Goal: Navigation & Orientation: Find specific page/section

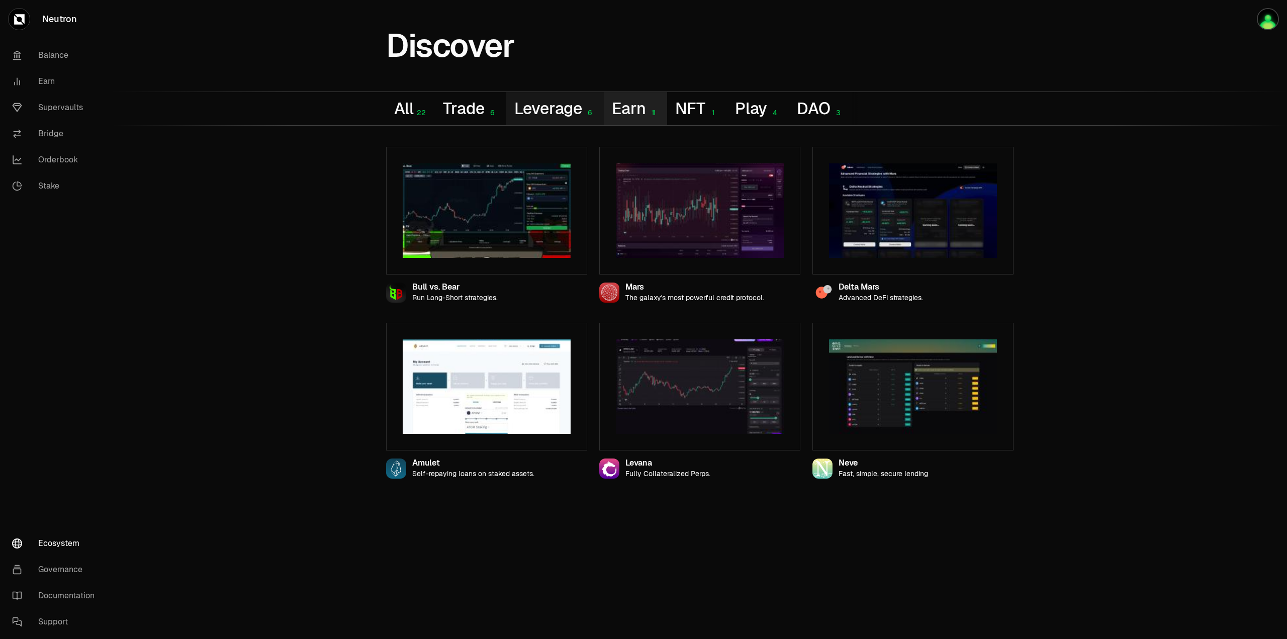
click at [622, 99] on button "Earn 11" at bounding box center [635, 108] width 63 height 33
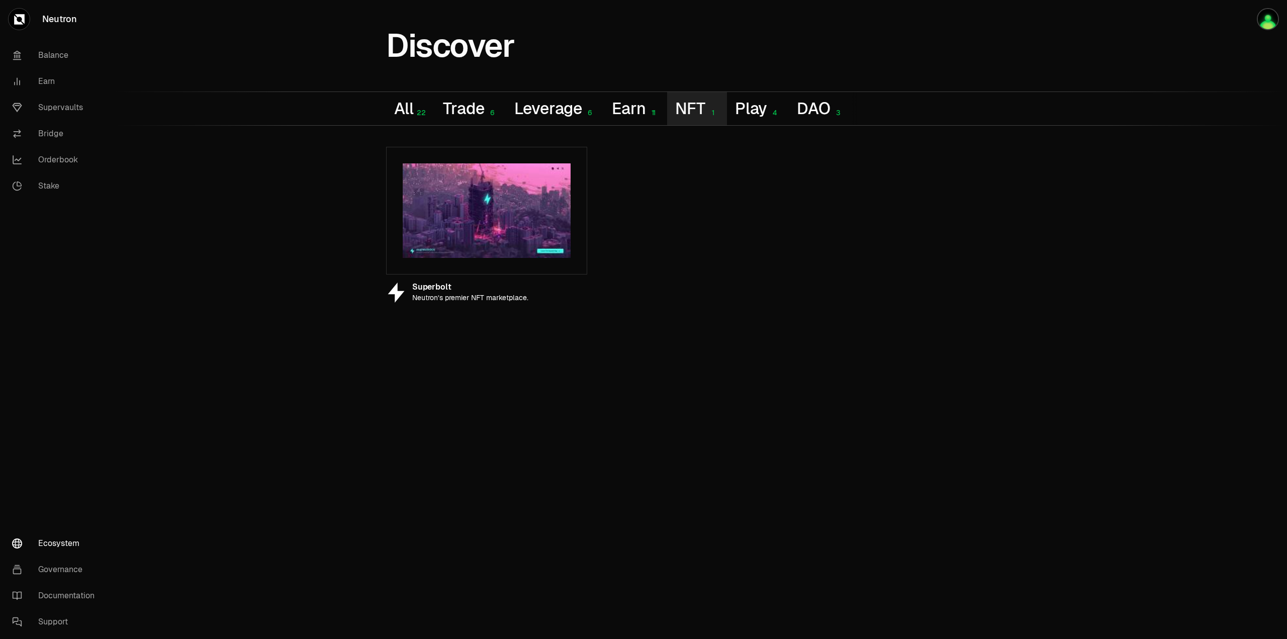
click at [707, 103] on button "NFT 1" at bounding box center [696, 108] width 59 height 33
click at [777, 109] on div "4" at bounding box center [774, 113] width 14 height 9
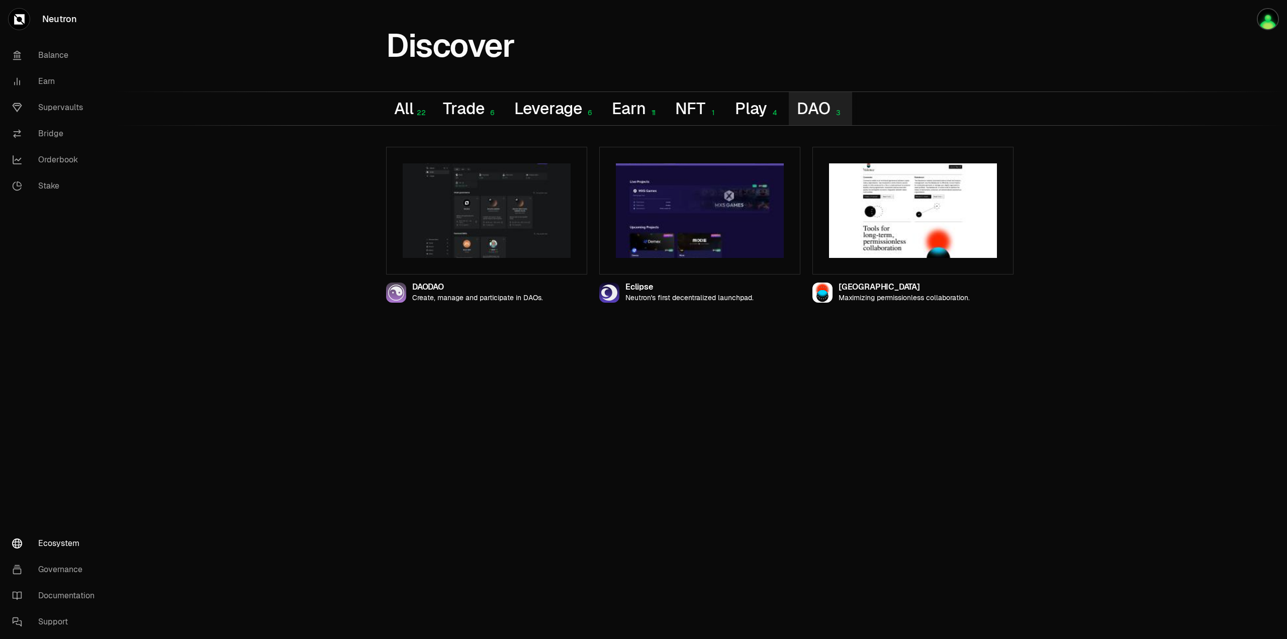
click at [845, 105] on button "DAO 3" at bounding box center [820, 108] width 63 height 33
click at [740, 102] on button "Play 4" at bounding box center [758, 108] width 62 height 33
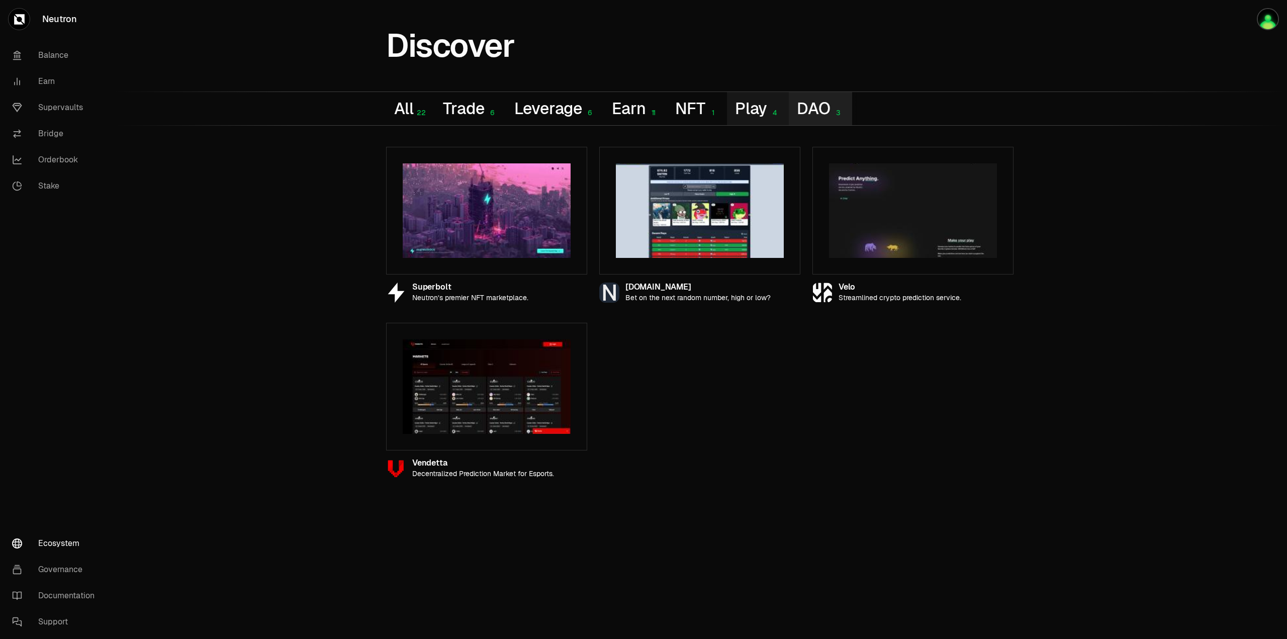
click at [822, 102] on button "DAO 3" at bounding box center [820, 108] width 63 height 33
click at [757, 102] on button "Play 4" at bounding box center [758, 108] width 62 height 33
click at [706, 102] on button "NFT 1" at bounding box center [696, 108] width 59 height 33
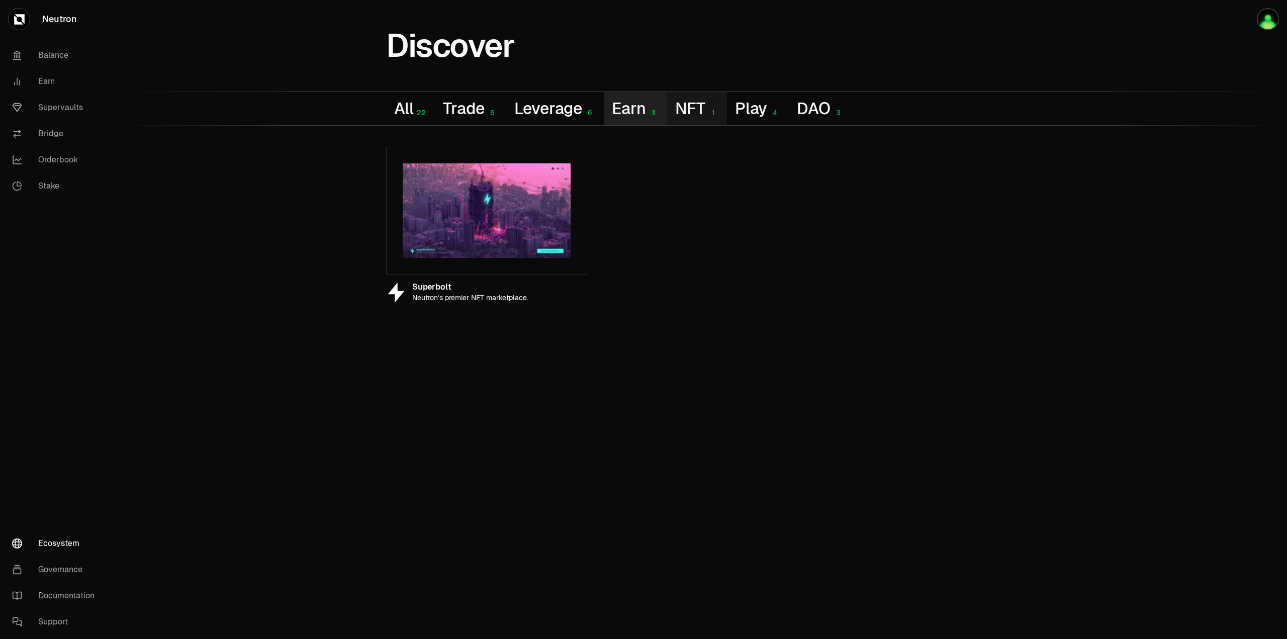
click at [615, 103] on button "Earn 11" at bounding box center [635, 108] width 63 height 33
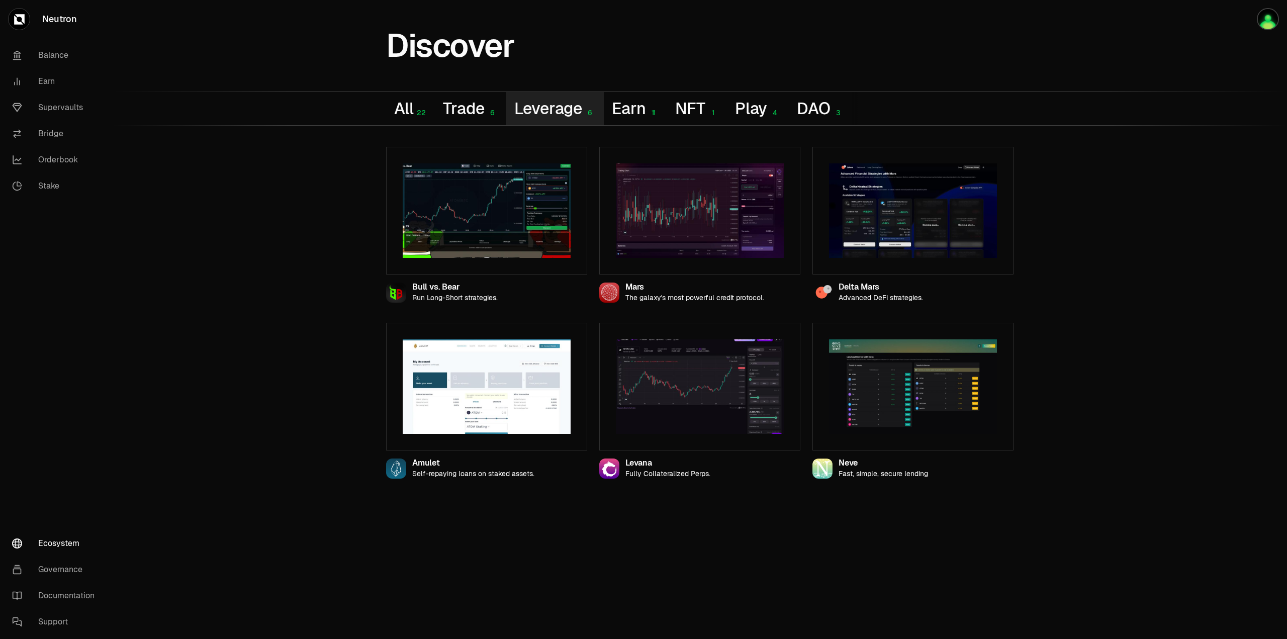
click at [532, 107] on button "Leverage 6" at bounding box center [555, 108] width 98 height 33
click at [431, 107] on button "All 22" at bounding box center [410, 108] width 49 height 33
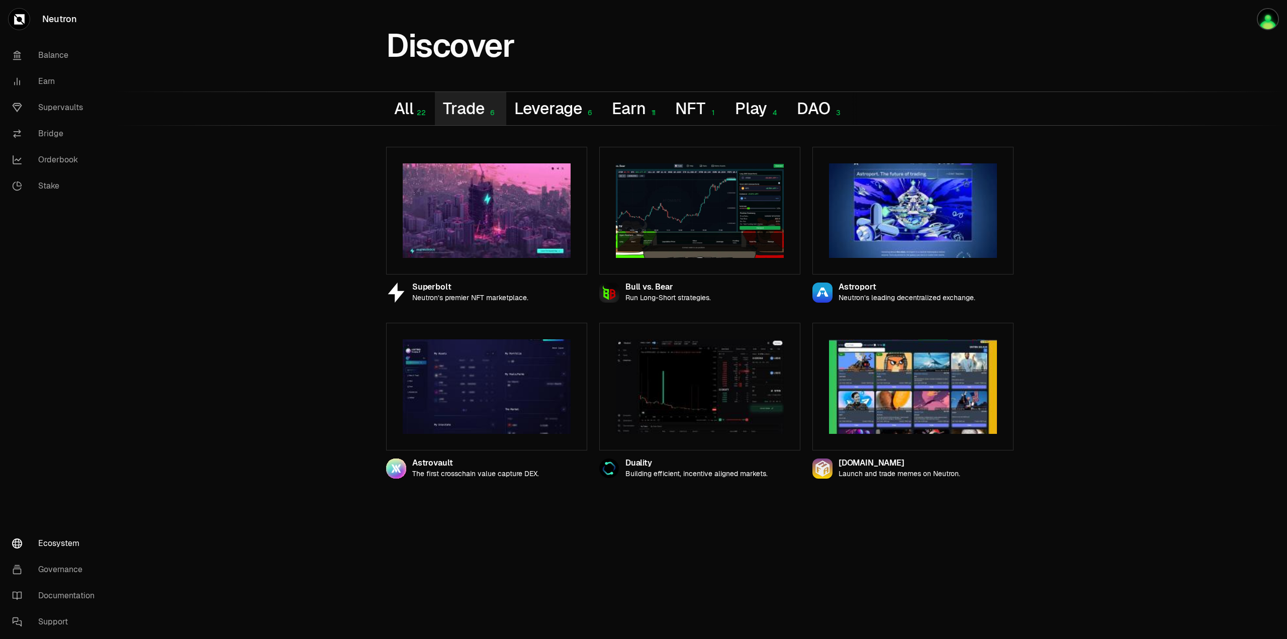
click at [446, 105] on button "Trade 6" at bounding box center [470, 108] width 71 height 33
click at [409, 112] on button "All 22" at bounding box center [410, 108] width 49 height 33
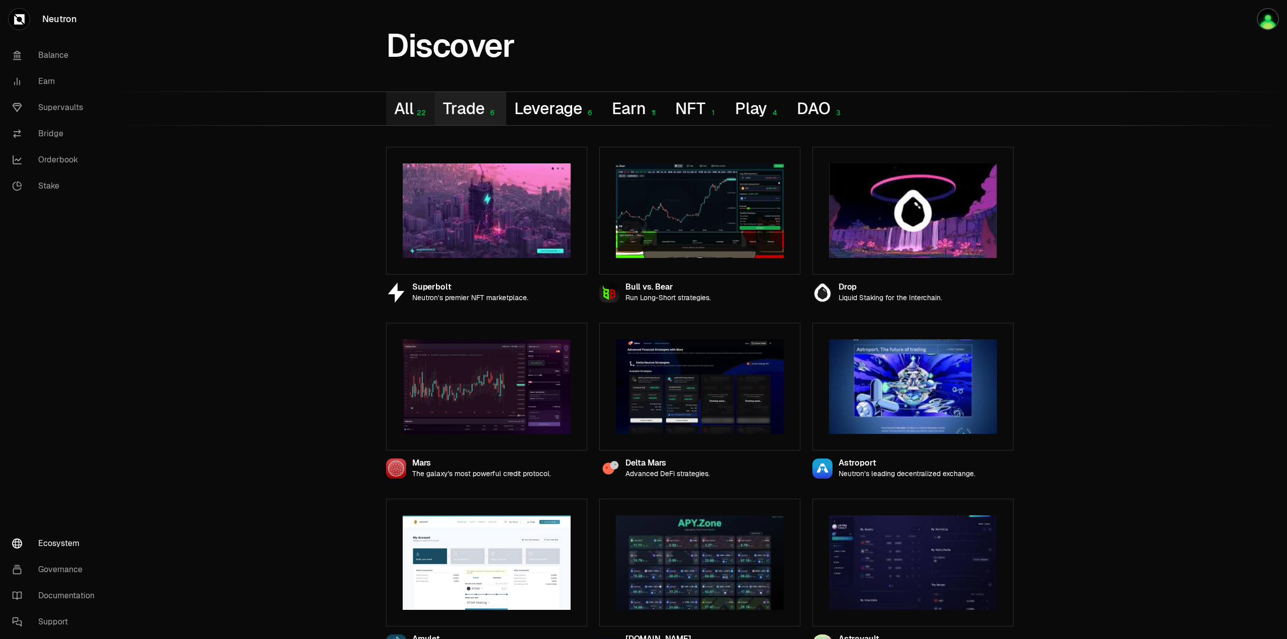
click at [472, 112] on button "Trade 6" at bounding box center [470, 108] width 71 height 33
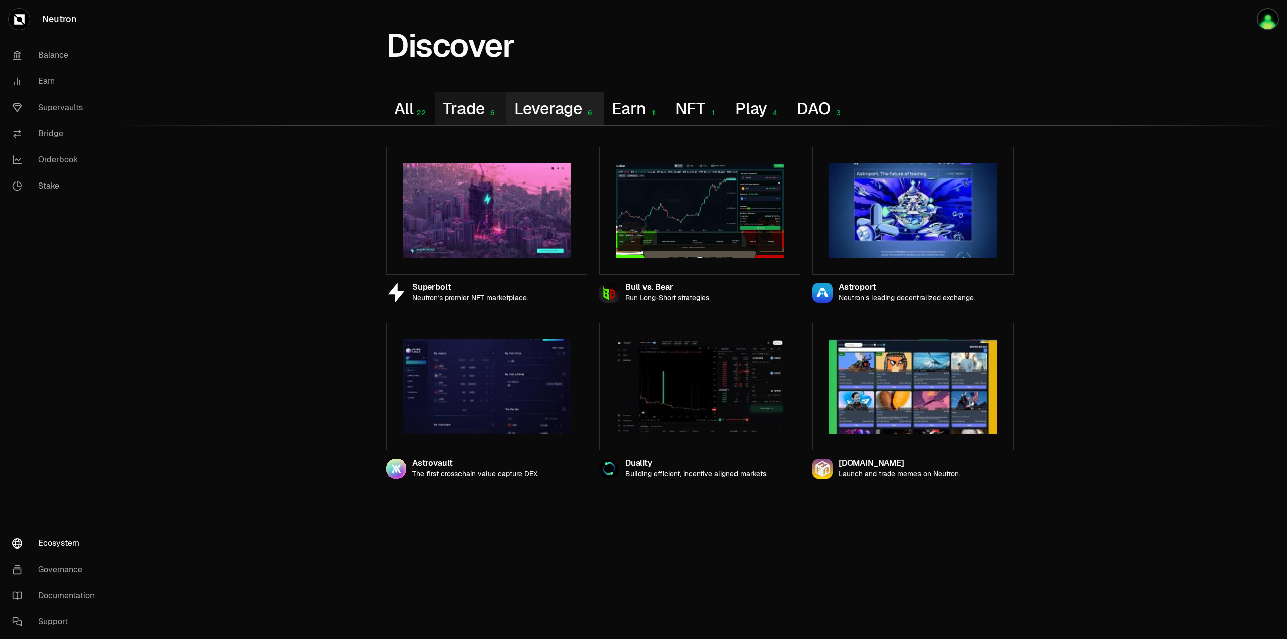
click at [584, 108] on button "Leverage 6" at bounding box center [555, 108] width 98 height 33
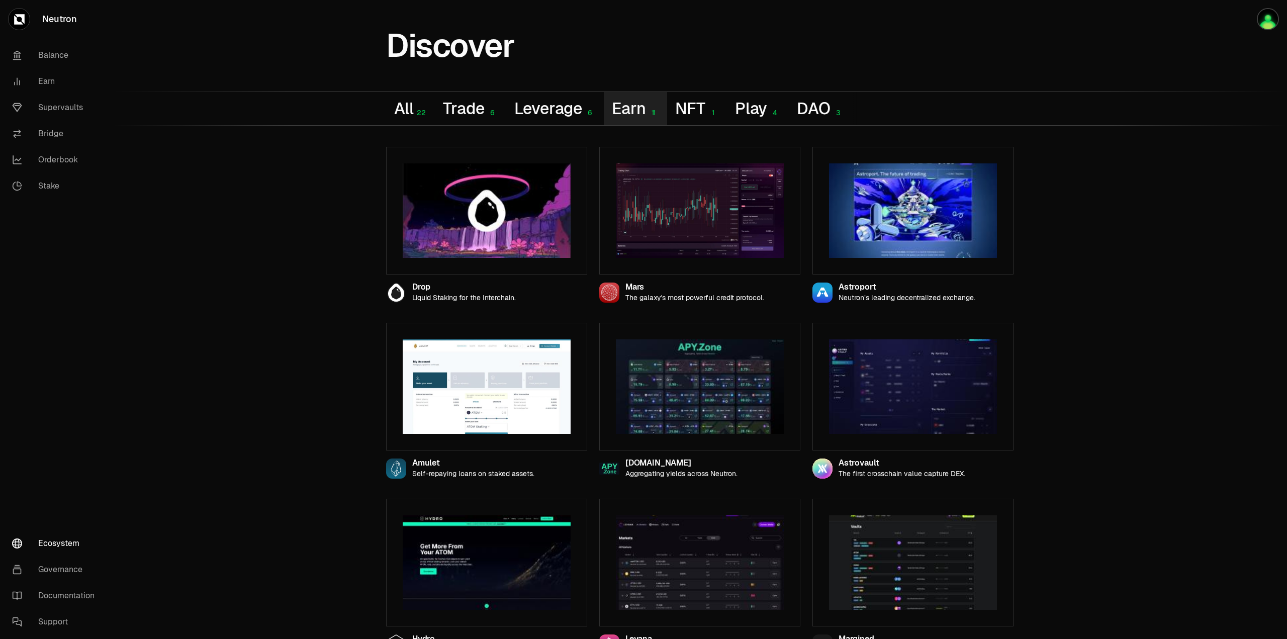
click at [650, 96] on button "Earn 11" at bounding box center [635, 108] width 63 height 33
click at [701, 107] on button "NFT 1" at bounding box center [696, 108] width 59 height 33
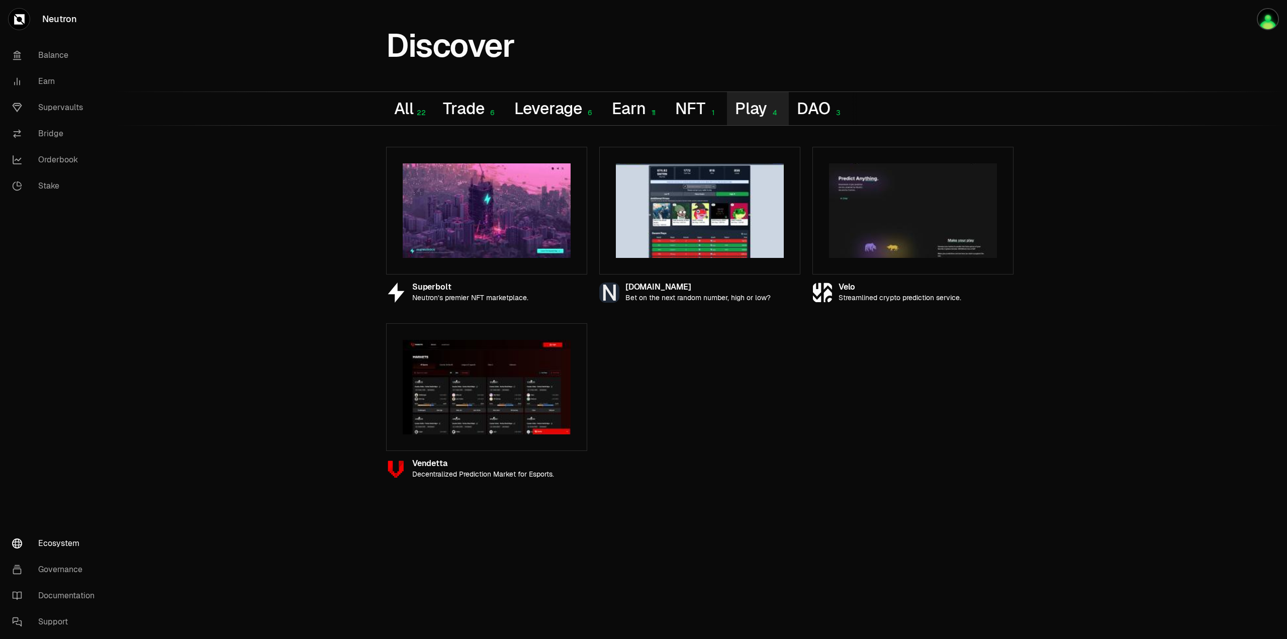
click at [761, 106] on button "Play 4" at bounding box center [758, 108] width 62 height 33
click at [871, 97] on div "All 22 Trade 6 Leverage 6 Earn 11 NFT 1 Play 4 DAO 3" at bounding box center [699, 108] width 627 height 33
click at [838, 97] on button "DAO 3" at bounding box center [820, 108] width 63 height 33
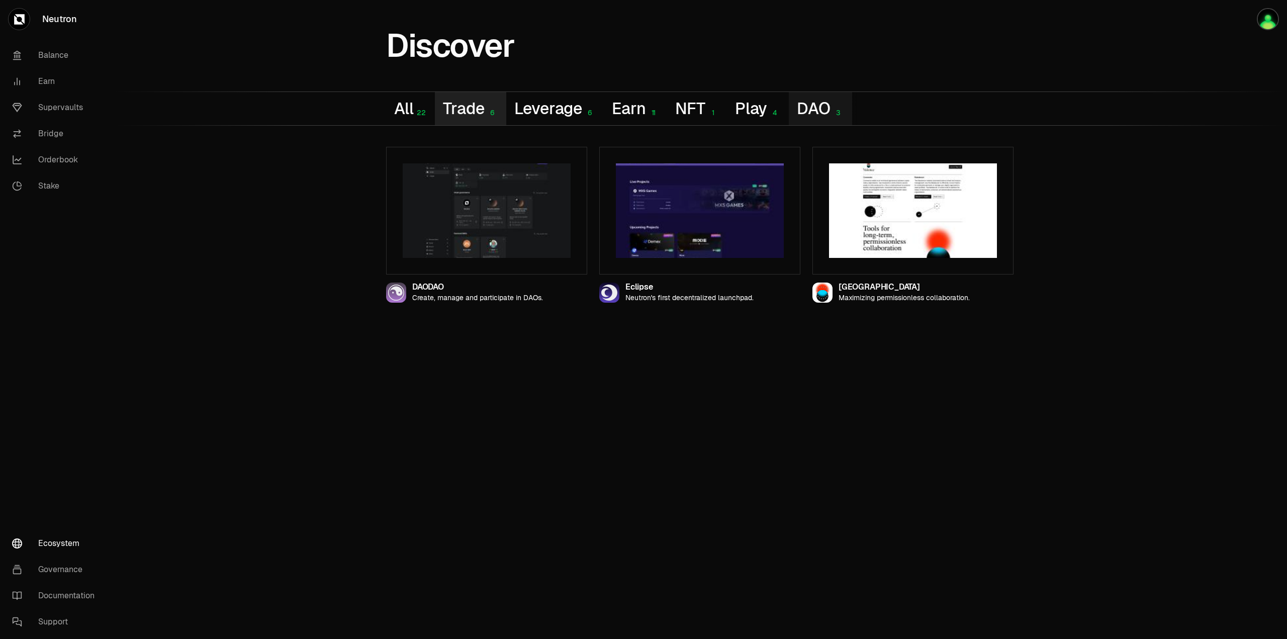
click at [471, 113] on button "Trade 6" at bounding box center [470, 108] width 71 height 33
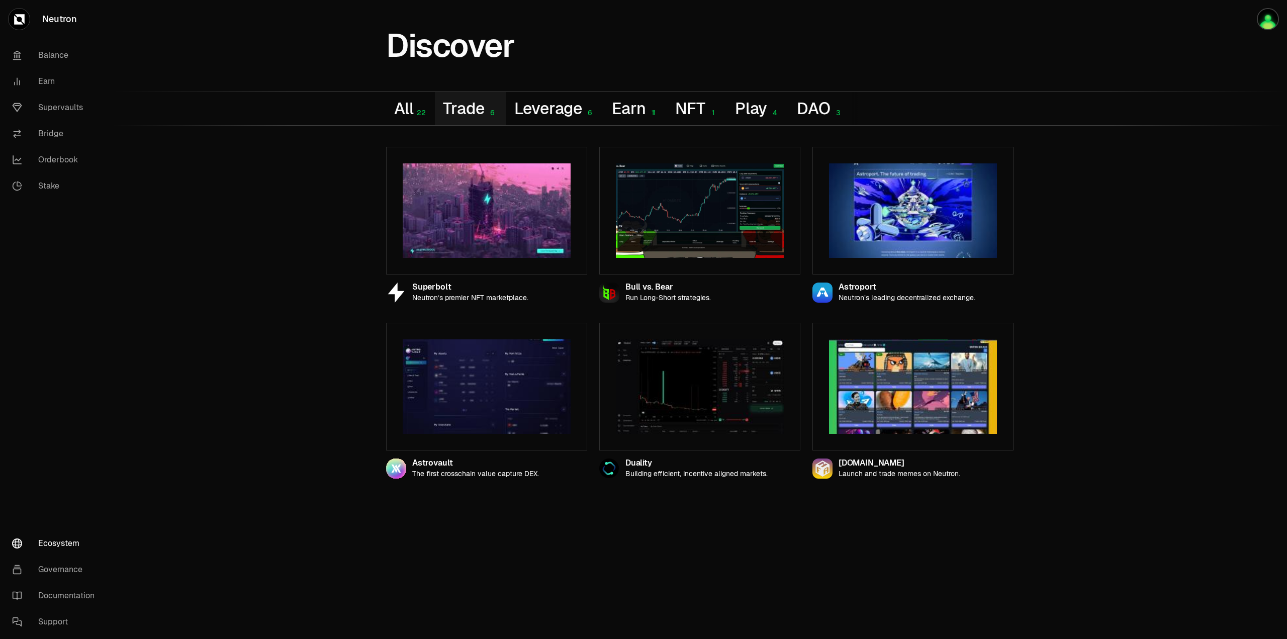
click at [379, 113] on div "All 22 Trade 6 Leverage 6 Earn 11 NFT 1 Play 4 DAO 3" at bounding box center [700, 108] width 652 height 33
drag, startPoint x: 380, startPoint y: 113, endPoint x: 400, endPoint y: 112, distance: 20.1
click at [381, 113] on div "All 22 Trade 6 Leverage 6 Earn 11 NFT 1 Play 4 DAO 3" at bounding box center [700, 108] width 652 height 33
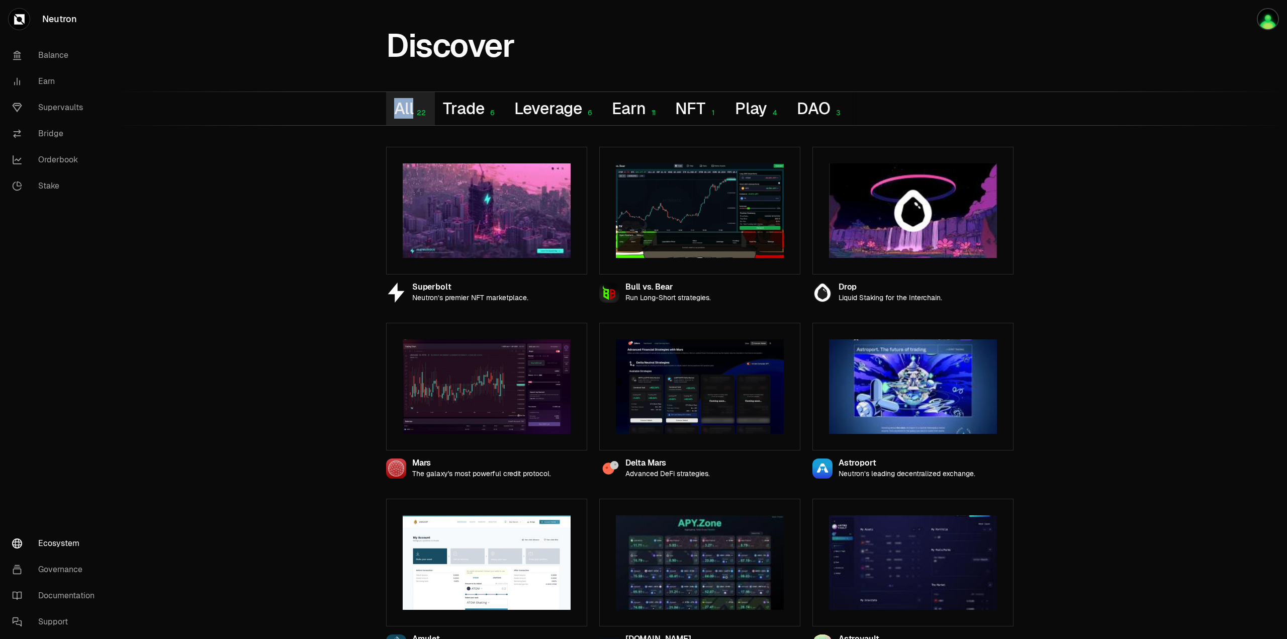
click at [400, 112] on button "All 22" at bounding box center [410, 108] width 49 height 33
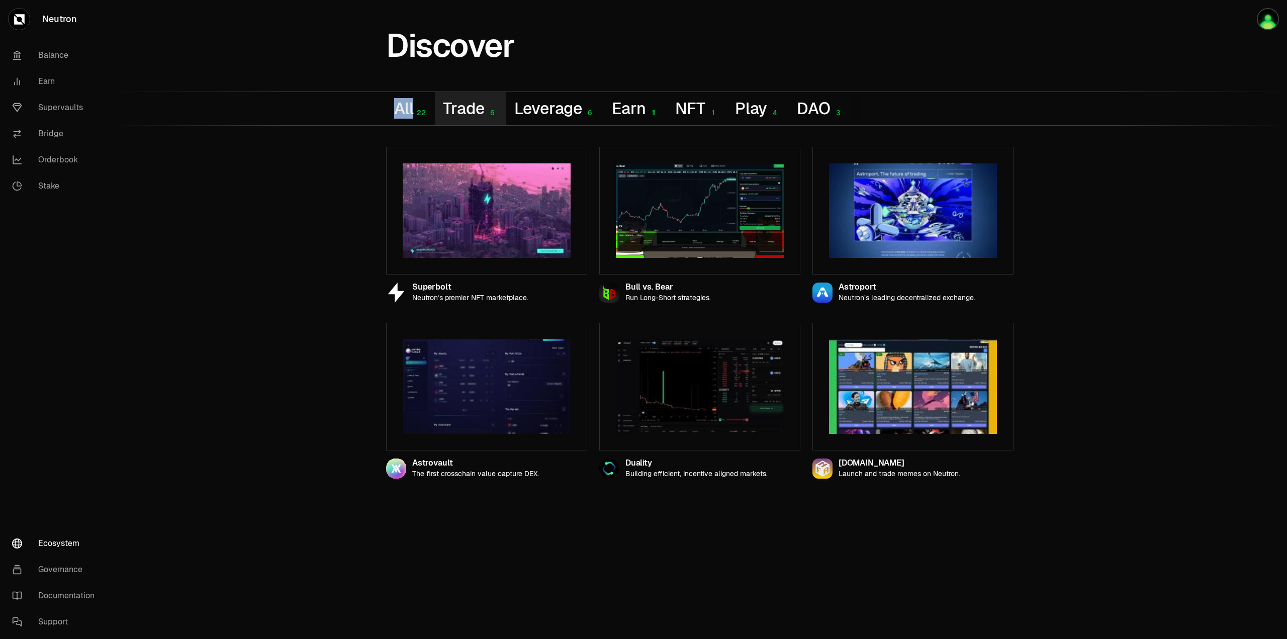
click at [442, 110] on button "Trade 6" at bounding box center [470, 108] width 71 height 33
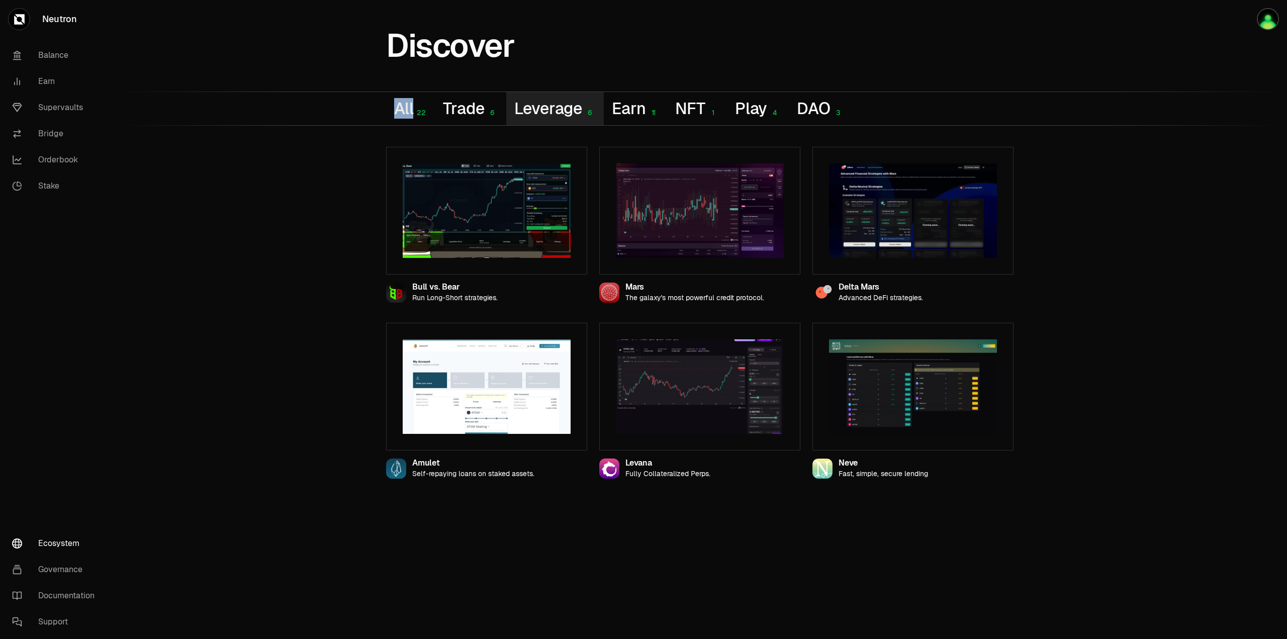
click at [559, 106] on button "Leverage 6" at bounding box center [555, 108] width 98 height 33
click at [487, 93] on button "Trade 6" at bounding box center [470, 108] width 71 height 33
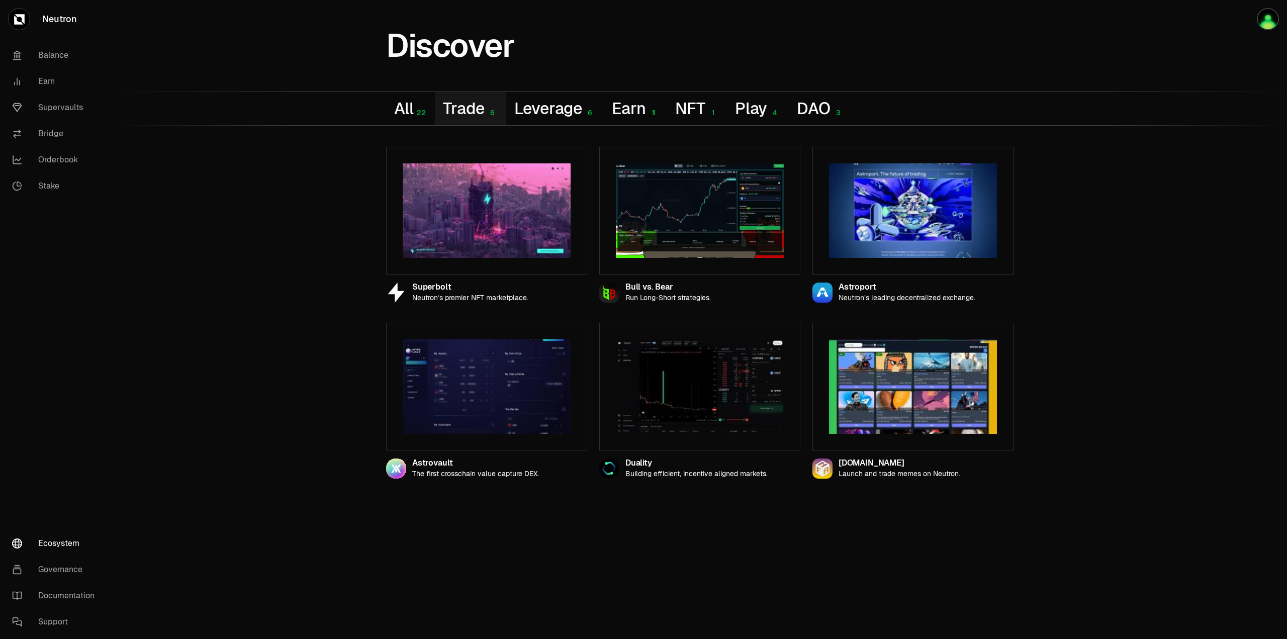
click at [554, 48] on div "Discover" at bounding box center [700, 29] width 652 height 59
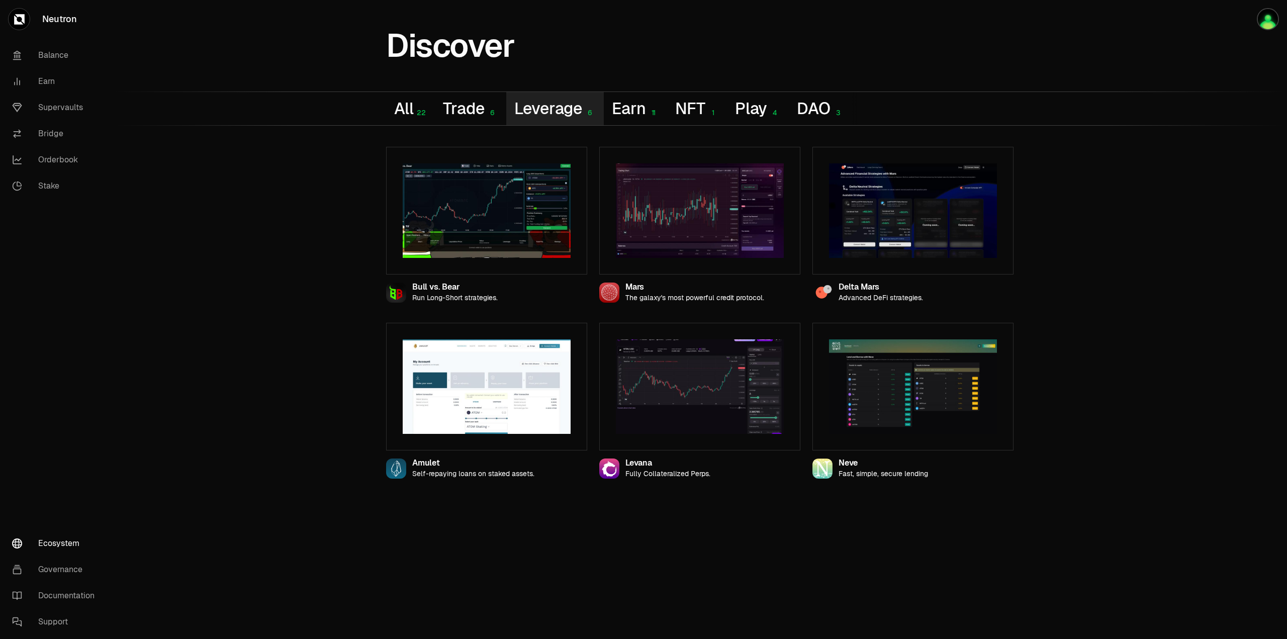
click at [577, 101] on button "Leverage 6" at bounding box center [555, 108] width 98 height 33
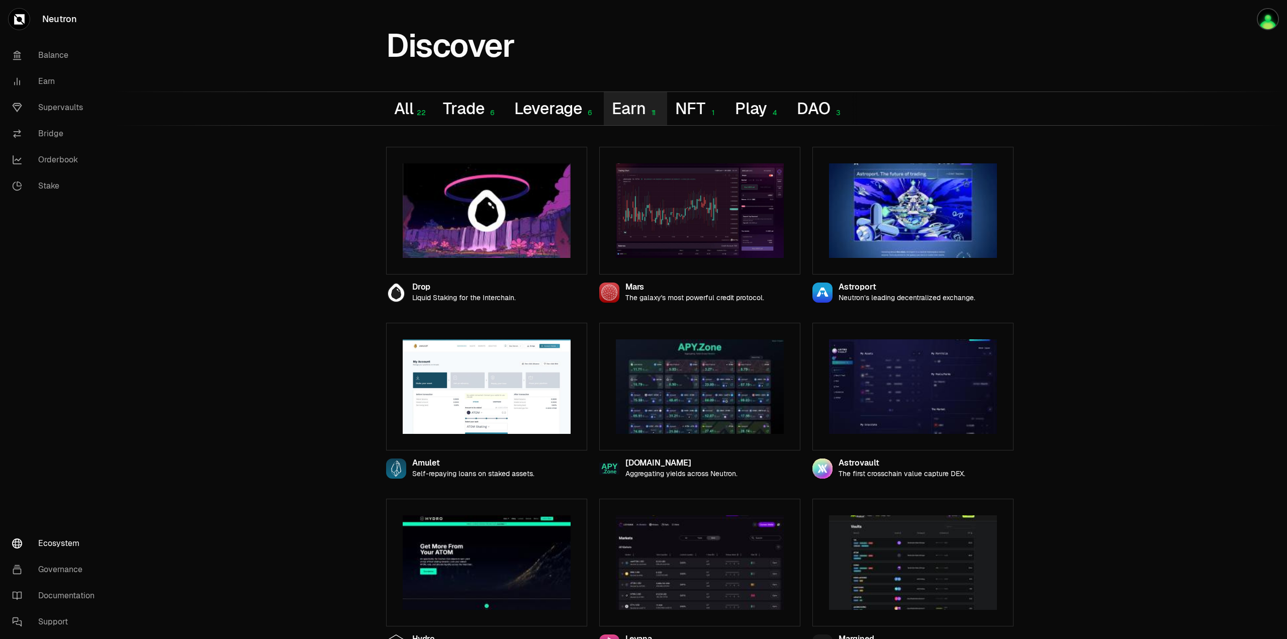
click at [636, 103] on button "Earn 11" at bounding box center [635, 108] width 63 height 33
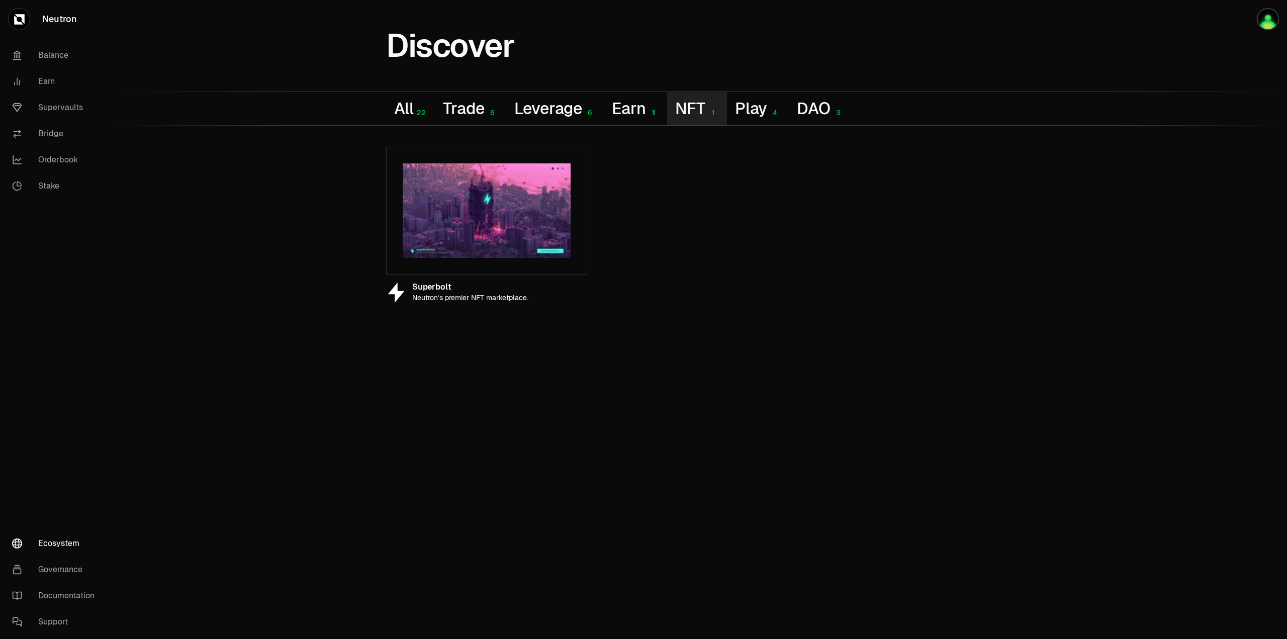
click at [714, 103] on button "NFT 1" at bounding box center [696, 108] width 59 height 33
click at [743, 105] on button "Play 4" at bounding box center [758, 108] width 62 height 33
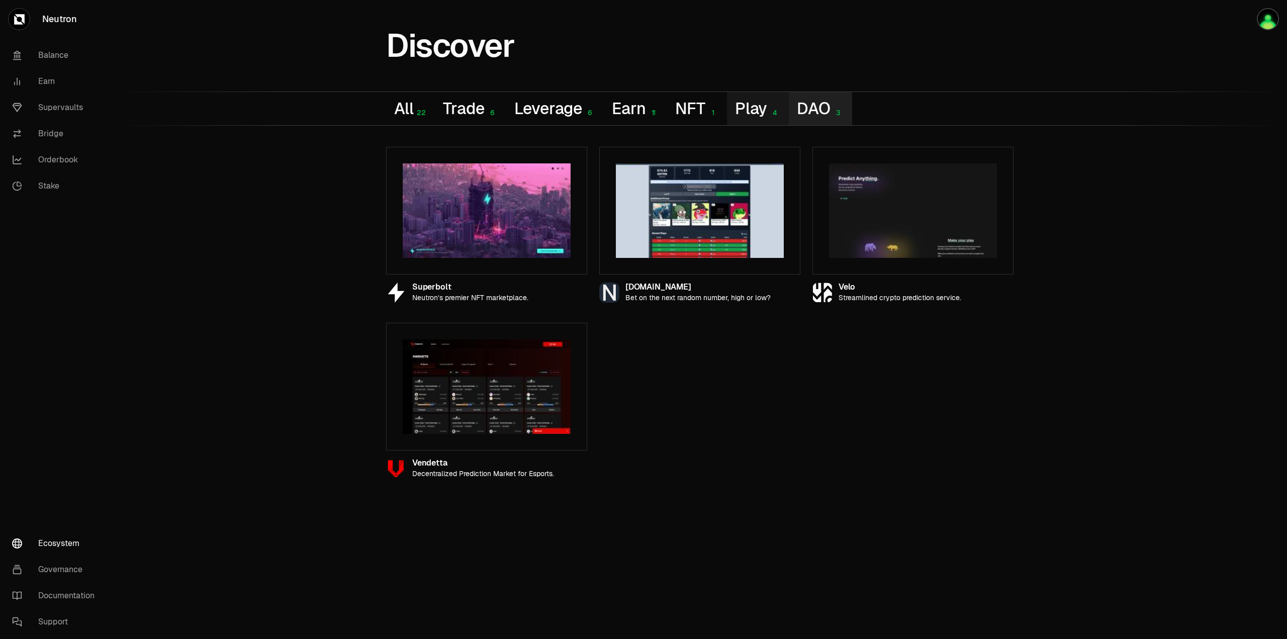
click at [829, 103] on button "DAO 3" at bounding box center [820, 108] width 63 height 33
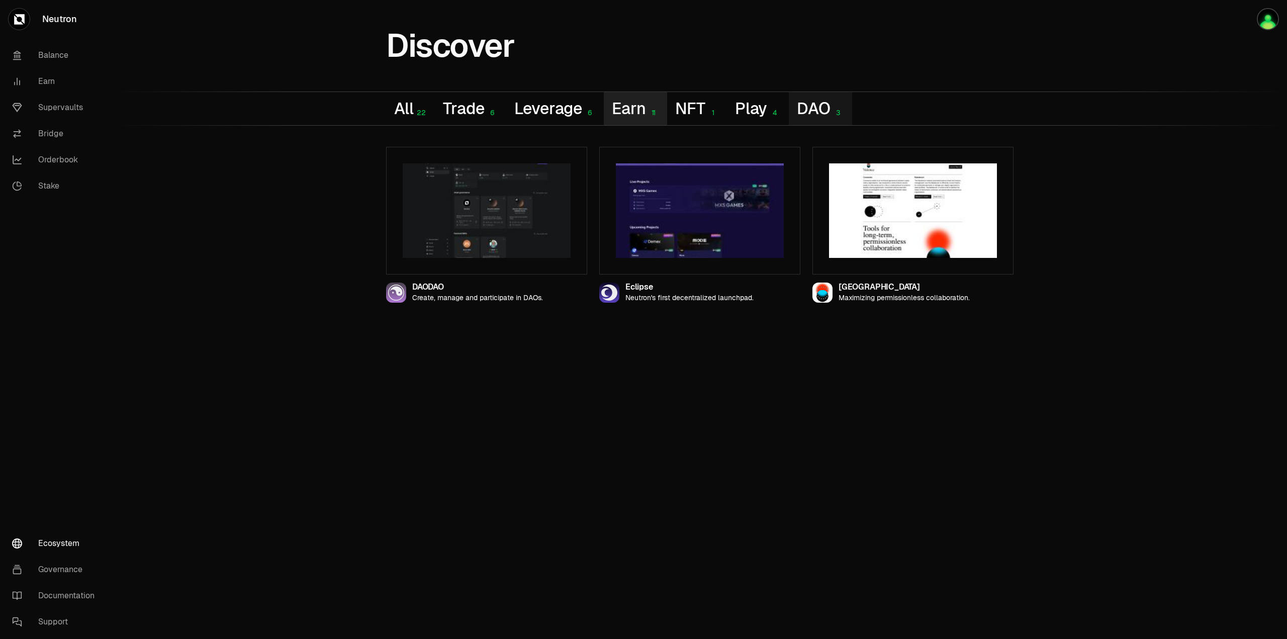
click at [619, 113] on button "Earn 11" at bounding box center [635, 108] width 63 height 33
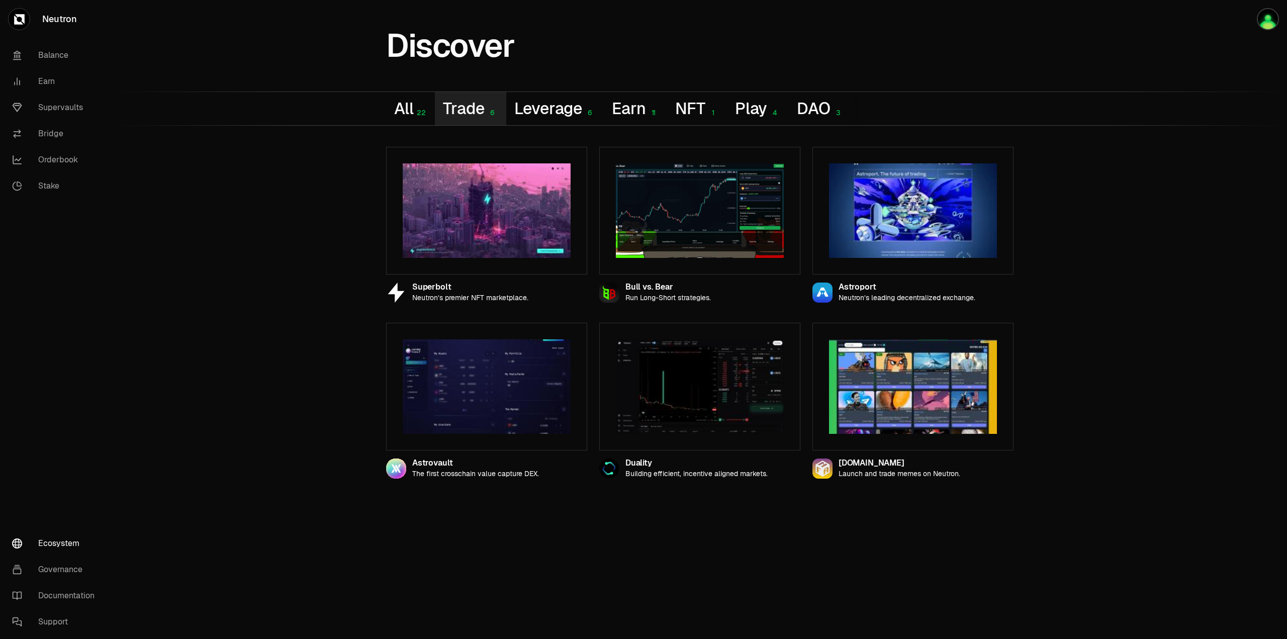
click at [474, 111] on button "Trade 6" at bounding box center [470, 108] width 71 height 33
click at [382, 113] on div "All 22 Trade 6 Leverage 6 Earn 11 NFT 1 Play 4 DAO 3" at bounding box center [700, 108] width 652 height 33
click at [388, 113] on button "All 22" at bounding box center [410, 108] width 49 height 33
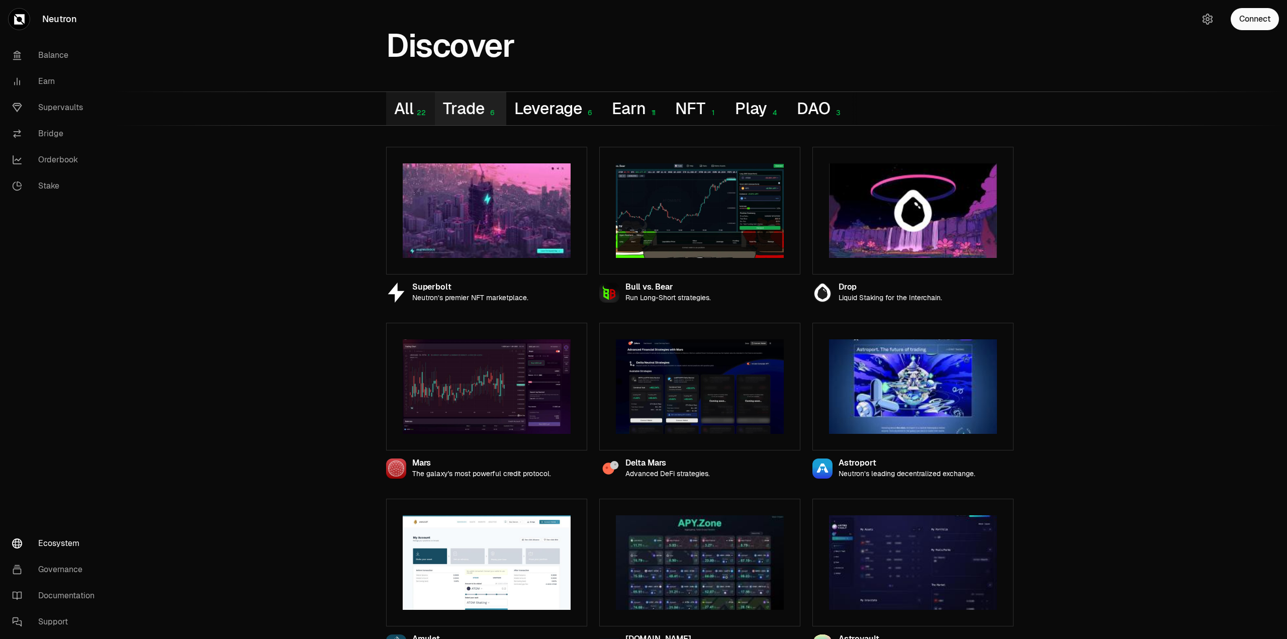
click at [451, 105] on button "Trade 6" at bounding box center [470, 108] width 71 height 33
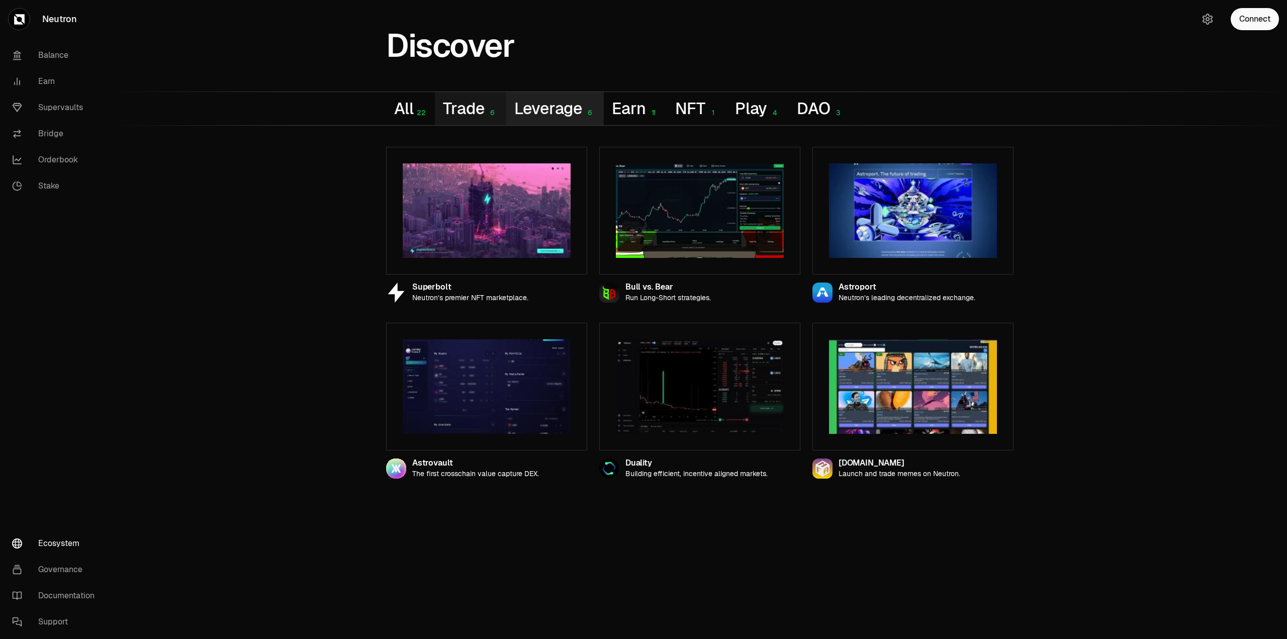
click at [546, 105] on button "Leverage 6" at bounding box center [555, 108] width 98 height 33
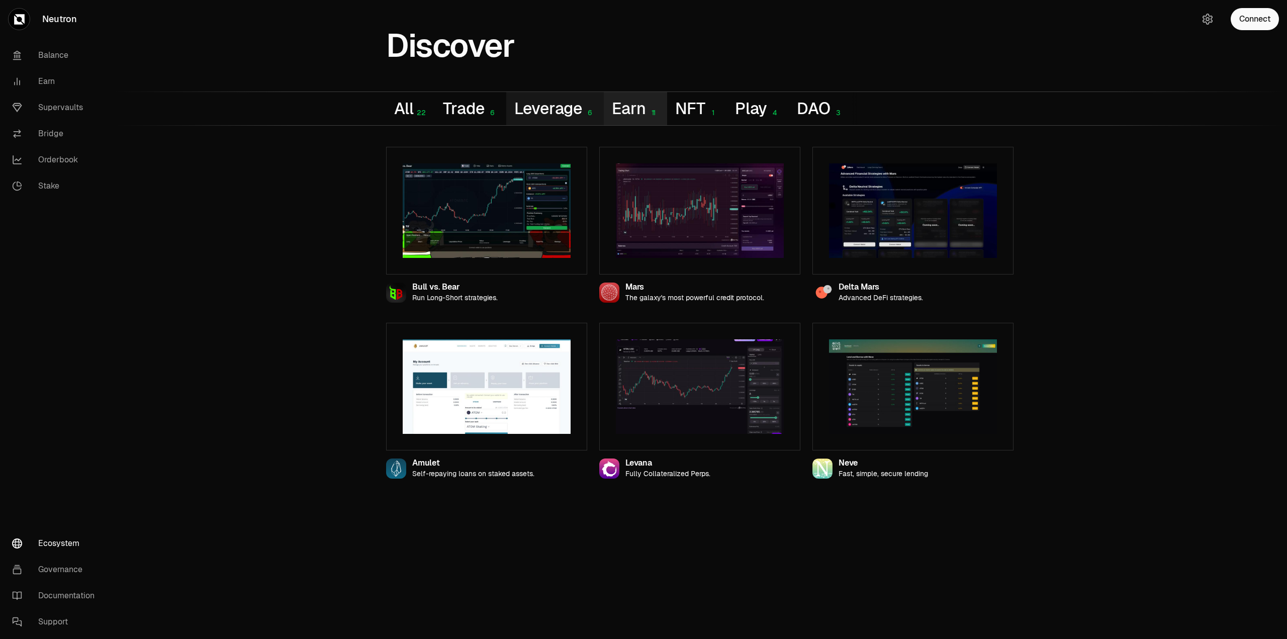
click at [632, 105] on button "Earn 11" at bounding box center [635, 108] width 63 height 33
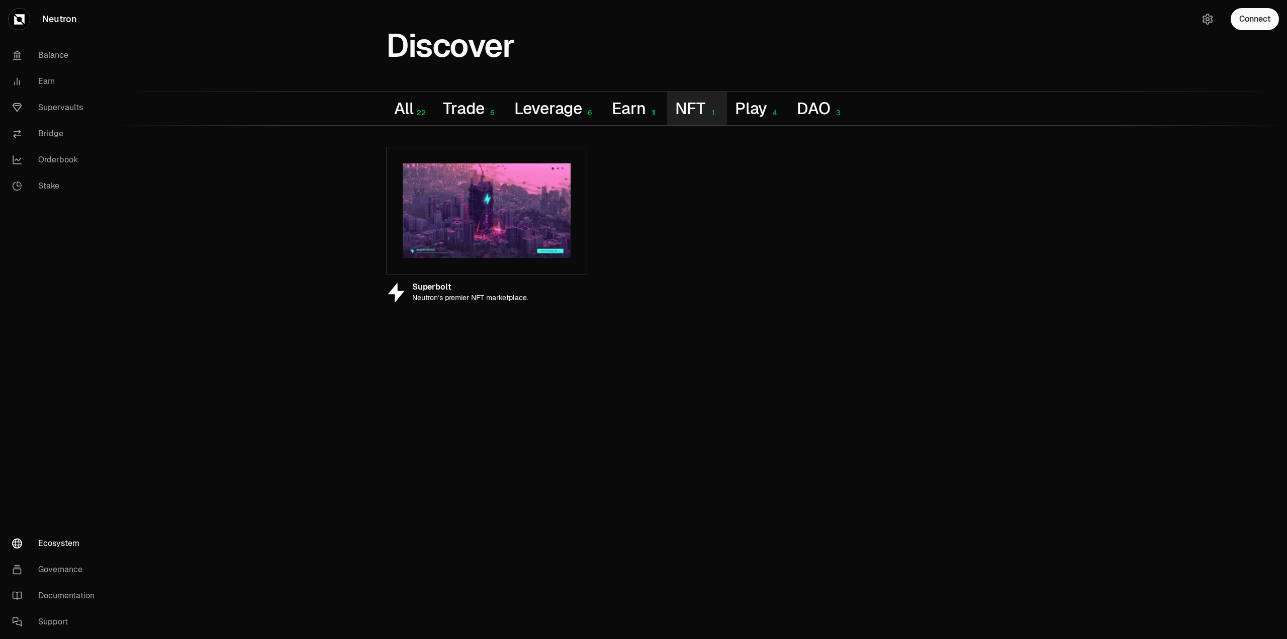
click at [693, 108] on button "NFT 1" at bounding box center [696, 108] width 59 height 33
click at [761, 108] on button "Play 4" at bounding box center [758, 108] width 62 height 33
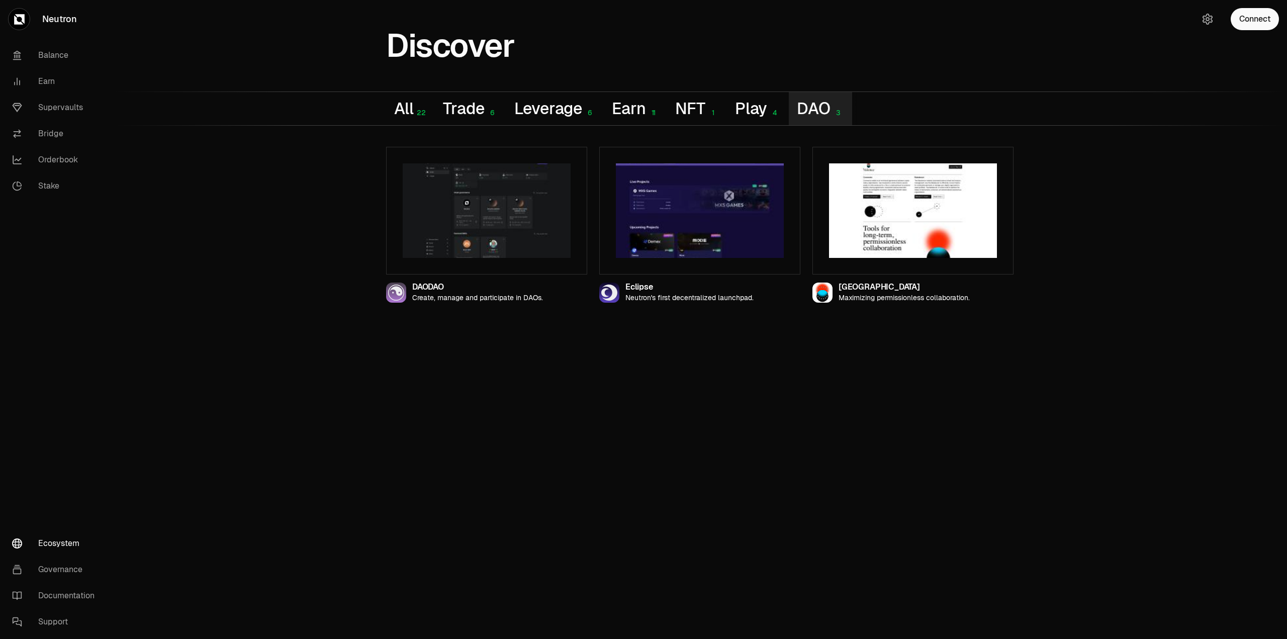
click at [821, 108] on button "DAO 3" at bounding box center [820, 108] width 63 height 33
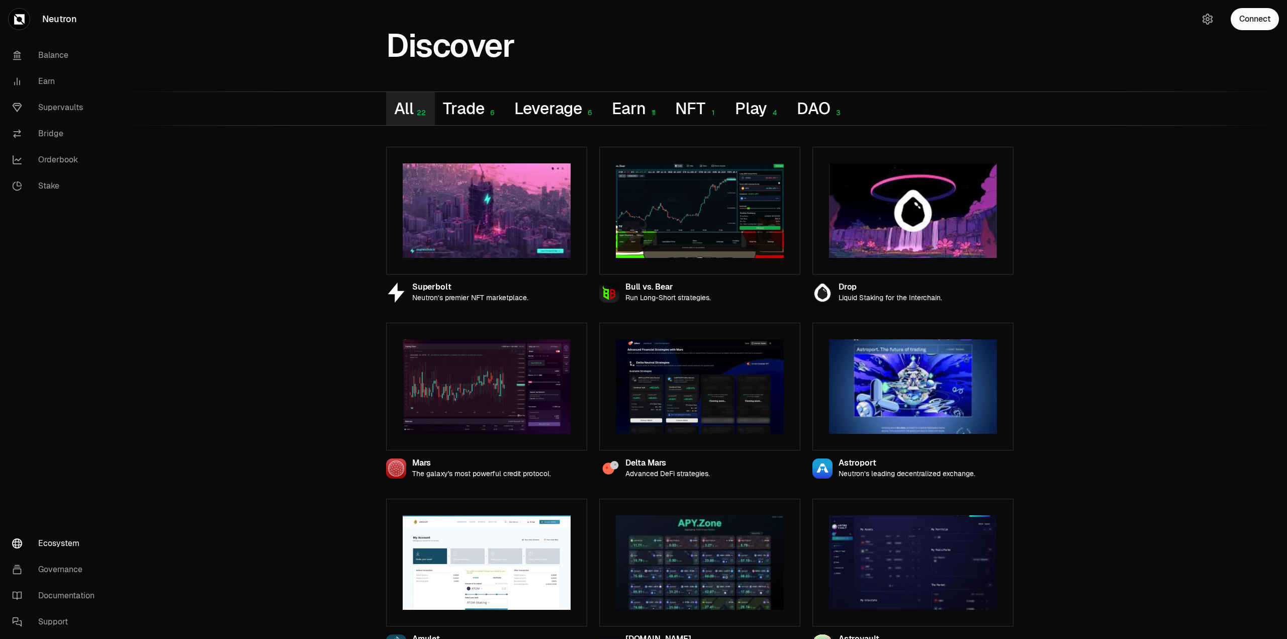
click at [419, 108] on button "All 22" at bounding box center [410, 108] width 49 height 33
